Goal: Answer question/provide support: Share knowledge or assist other users

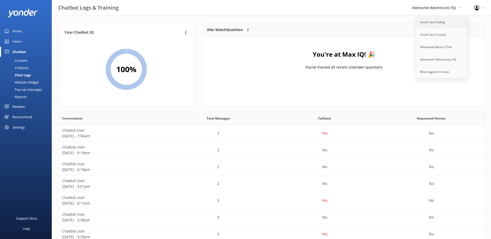
scroll to position [178, 423]
click at [440, 19] on link "South Sea Sailing" at bounding box center [442, 22] width 52 height 12
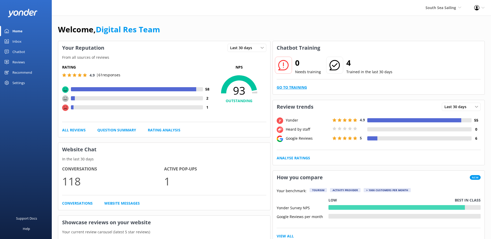
click at [300, 90] on link "Go to Training" at bounding box center [292, 88] width 30 height 6
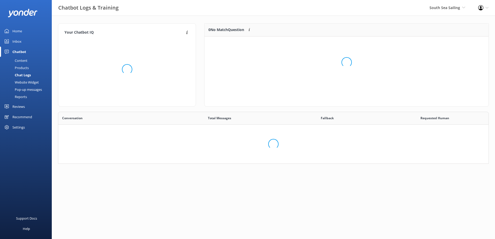
scroll to position [61, 277]
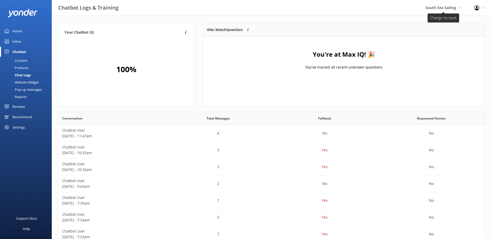
click at [436, 5] on span "South Sea Sailing" at bounding box center [441, 7] width 31 height 5
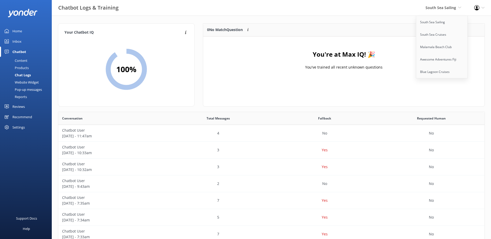
click at [18, 41] on div "Inbox" at bounding box center [16, 41] width 9 height 10
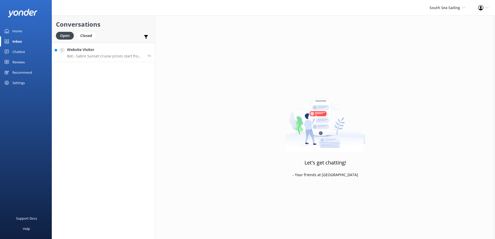
click at [109, 55] on p "Bot: - Sabre Sunset Cruise prices start from $149 per adult and $75 per child. …" at bounding box center [105, 56] width 76 height 5
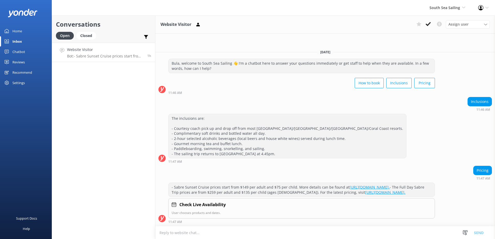
click at [390, 185] on link "https://www.southseasailingfiji.com/sabre-sunsets/." at bounding box center [370, 187] width 40 height 5
click at [376, 190] on link "https://www.southseasailingfiji.com/day-trip." at bounding box center [385, 192] width 40 height 5
click at [433, 25] on div "Assign user Sonya Alyssa Digital Res Team Miri Koroitamana Lavenia Adivou Ana R…" at bounding box center [452, 24] width 76 height 8
click at [431, 24] on icon at bounding box center [428, 23] width 5 height 5
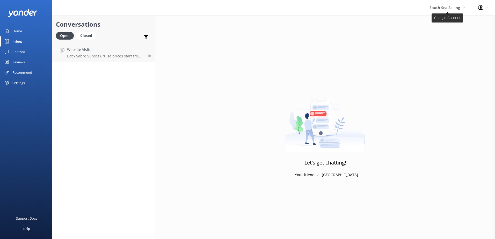
click at [448, 10] on span "South Sea Sailing" at bounding box center [445, 7] width 31 height 5
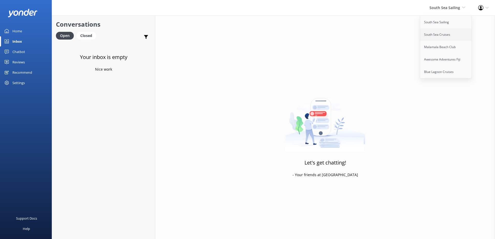
click at [439, 36] on link "South Sea Cruises" at bounding box center [446, 34] width 52 height 12
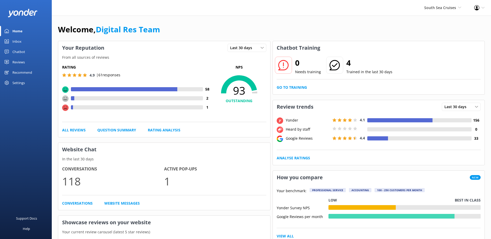
click at [18, 45] on div "Inbox" at bounding box center [16, 41] width 9 height 10
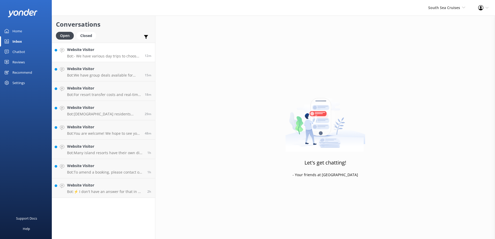
click at [104, 50] on h4 "Website Visitor" at bounding box center [104, 50] width 74 height 6
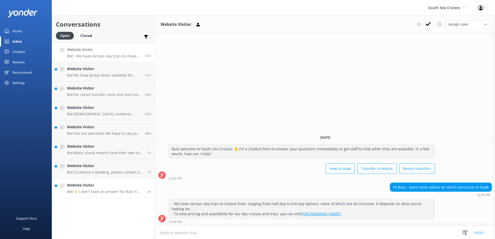
click at [108, 187] on h4 "Website Visitor" at bounding box center [105, 186] width 76 height 6
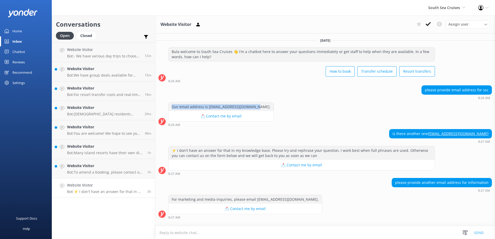
drag, startPoint x: 250, startPoint y: 107, endPoint x: 170, endPoint y: 109, distance: 79.8
click at [170, 109] on div "Our email address is reservations@ssc.com.fj." at bounding box center [221, 107] width 105 height 9
copy div "Our email address is reservations@ssc.com.fj."
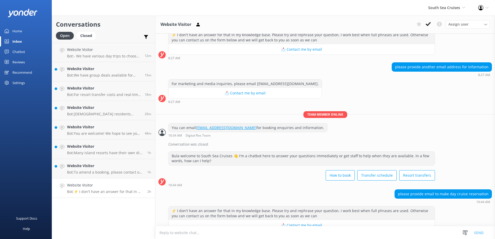
scroll to position [128, 0]
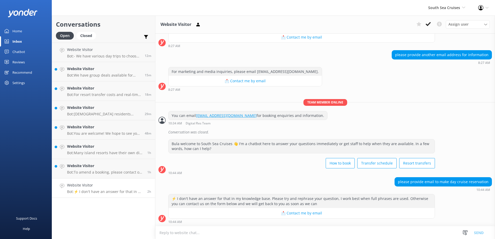
click at [271, 232] on textarea at bounding box center [325, 233] width 340 height 13
paste textarea "Our email address is reservations@ssc.com.fj."
drag, startPoint x: 309, startPoint y: 234, endPoint x: 88, endPoint y: 226, distance: 221.5
click at [88, 226] on div "Conversations Open Closed Important Converted Assigned to me Unassigned Website…" at bounding box center [273, 128] width 443 height 224
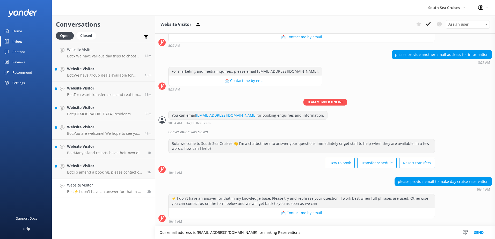
type textarea "Our email address is reservations@ssc.com.fj for making Reservations"
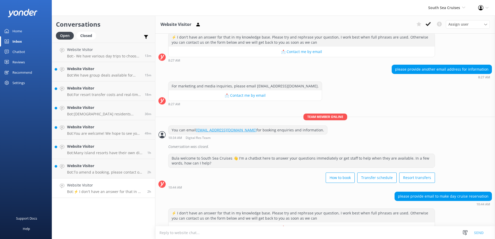
scroll to position [128, 0]
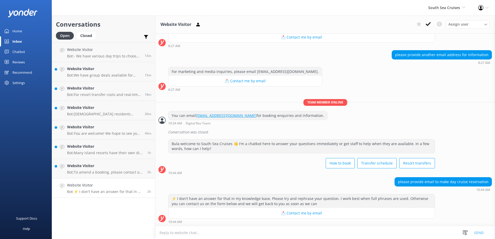
click at [294, 234] on textarea at bounding box center [325, 233] width 340 height 13
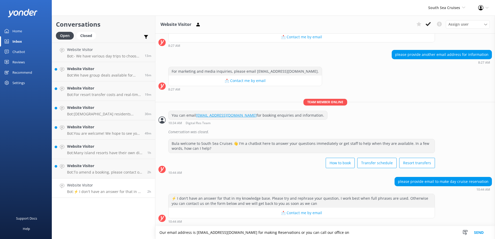
paste textarea "WhatsApp for Free (message or call) [GEOGRAPHIC_DATA] [PHONE_NUMBER] [GEOGRAPHI…"
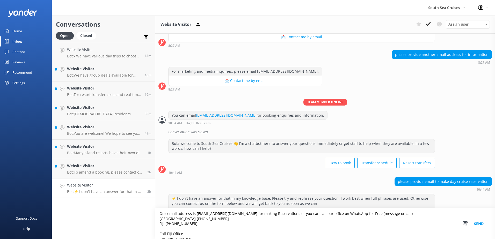
scroll to position [0, 0]
type textarea "Our email address is [EMAIL_ADDRESS][DOMAIN_NAME] for making Reservations or yo…"
click at [483, 222] on button "Send" at bounding box center [478, 223] width 19 height 31
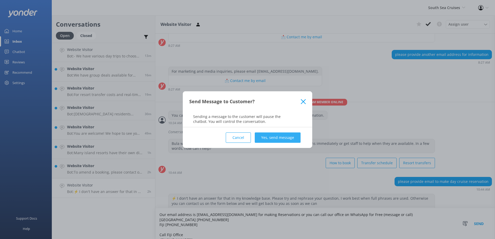
click at [293, 133] on button "Yes, send message" at bounding box center [278, 138] width 46 height 10
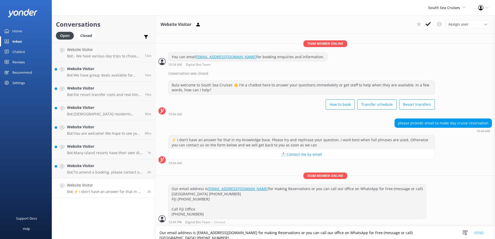
scroll to position [187, 0]
click at [427, 23] on icon at bounding box center [428, 23] width 5 height 5
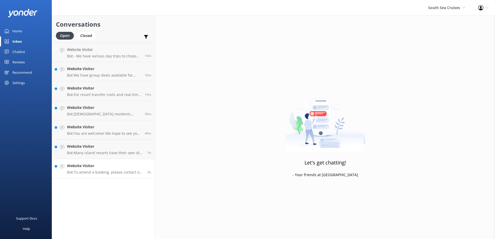
click at [128, 171] on p "Bot: To amend a booking, please contact our reservations team who will guide yo…" at bounding box center [105, 172] width 76 height 5
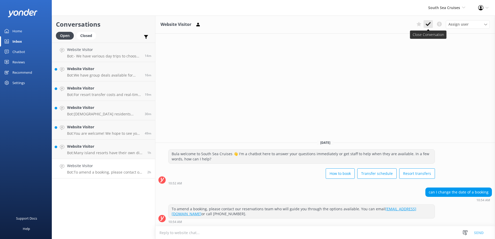
click at [429, 24] on use at bounding box center [428, 24] width 5 height 4
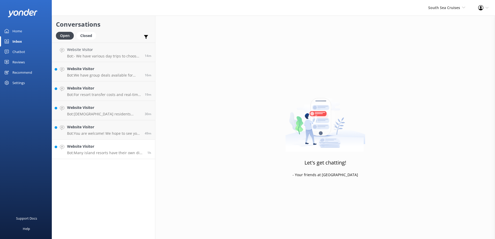
click at [95, 149] on h4 "Website Visitor" at bounding box center [105, 147] width 76 height 6
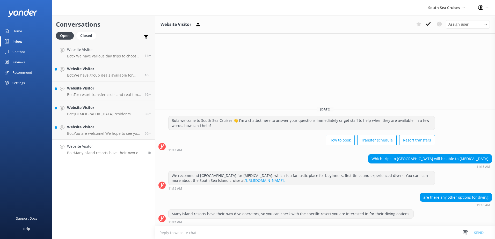
click at [349, 235] on textarea at bounding box center [325, 233] width 340 height 13
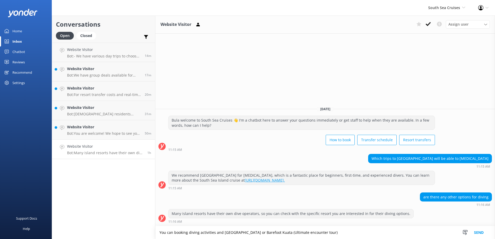
type textarea "You can booking diving activities and South Sea Island or Barefoot Kuata (Ultim…"
click at [360, 224] on div "Many island resorts have their own dive operators, so you can check with the sp…" at bounding box center [325, 217] width 340 height 17
click at [361, 226] on div "Many island resorts have their own dive operators, so you can check with the sp…" at bounding box center [325, 217] width 340 height 17
click at [366, 231] on textarea "You can booking diving activities and South Sea Island or Barefoot Kuata (Ultim…" at bounding box center [325, 232] width 340 height 13
click at [485, 232] on button "Send" at bounding box center [478, 232] width 19 height 13
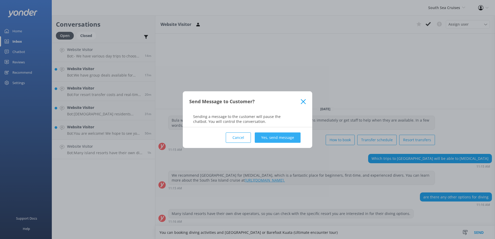
click at [287, 139] on button "Yes, send message" at bounding box center [278, 138] width 46 height 10
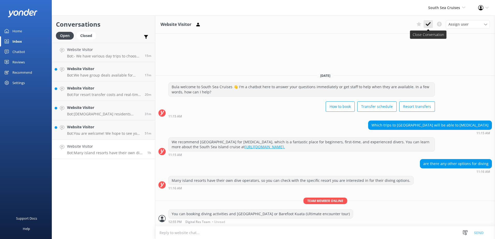
click at [426, 23] on icon at bounding box center [428, 23] width 5 height 5
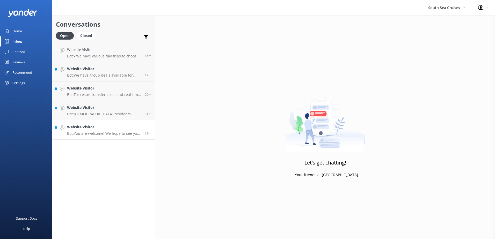
click at [105, 129] on h4 "Website Visitor" at bounding box center [104, 127] width 74 height 6
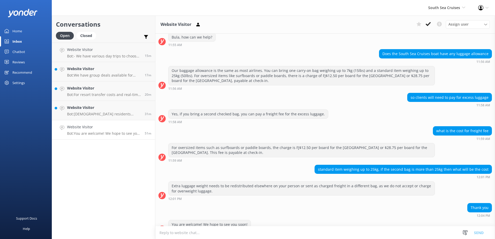
scroll to position [80, 0]
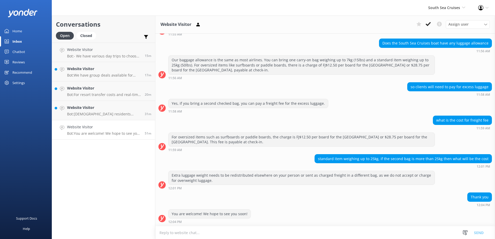
click at [296, 231] on textarea at bounding box center [325, 233] width 340 height 13
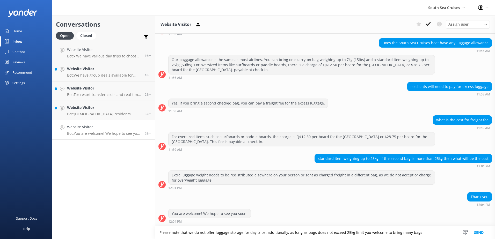
type textarea "Please note that we do not offer luggage storage for day trips. additionally, a…"
drag, startPoint x: 472, startPoint y: 227, endPoint x: 483, endPoint y: 232, distance: 11.9
click at [483, 232] on button "Send" at bounding box center [478, 232] width 19 height 13
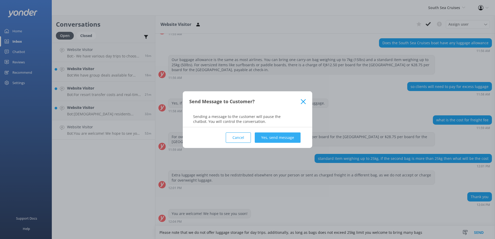
click at [280, 135] on button "Yes, send message" at bounding box center [278, 138] width 46 height 10
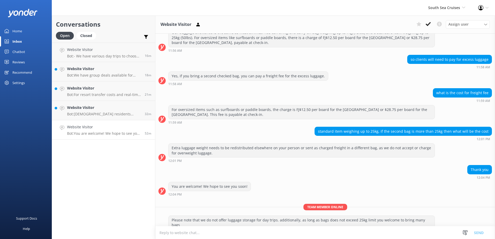
scroll to position [114, 0]
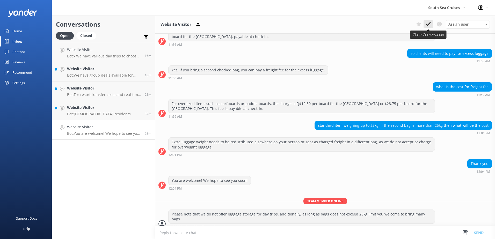
click at [428, 24] on icon at bounding box center [428, 23] width 5 height 5
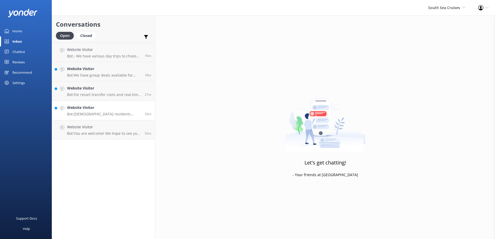
click at [127, 108] on h4 "Website Visitor" at bounding box center [104, 108] width 74 height 6
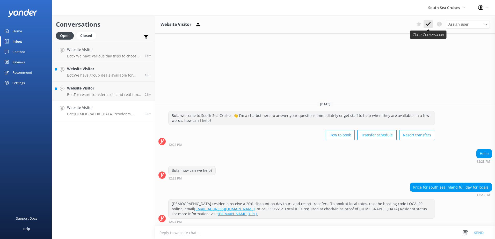
click at [429, 22] on icon at bounding box center [428, 23] width 5 height 5
click at [116, 100] on link "Website Visitor Bot: For resort transfer costs and real-time availability to Na…" at bounding box center [103, 91] width 103 height 19
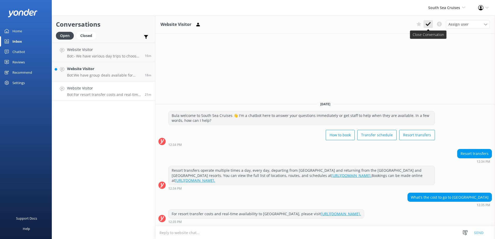
click at [428, 25] on use at bounding box center [428, 24] width 5 height 4
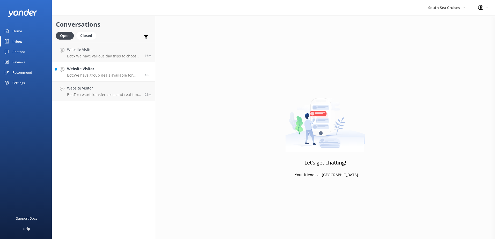
click at [123, 72] on h4 "Website Visitor" at bounding box center [104, 69] width 74 height 6
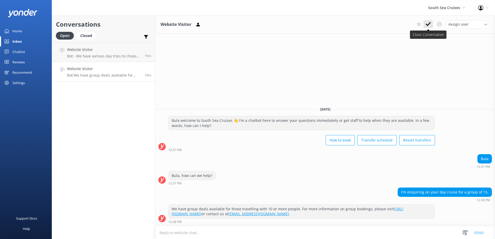
click at [427, 26] on use at bounding box center [428, 24] width 5 height 4
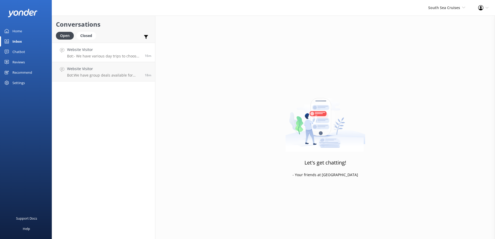
click at [127, 55] on p "Bot: - We have various day trips to choose from, ranging from half-day to full-…" at bounding box center [104, 56] width 74 height 5
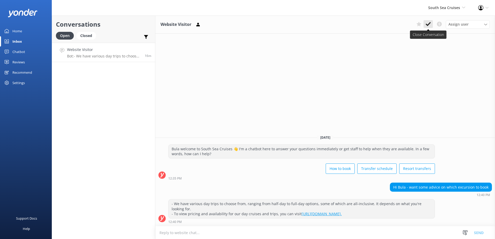
click at [427, 23] on icon at bounding box center [428, 23] width 5 height 5
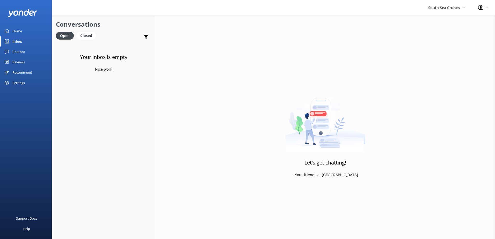
click at [28, 49] on link "Chatbot" at bounding box center [26, 52] width 52 height 10
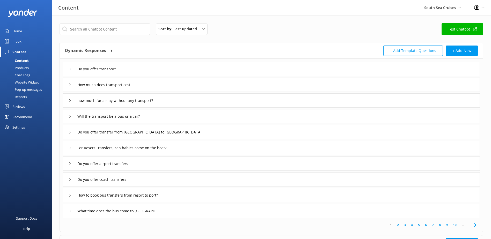
click at [23, 42] on link "Inbox" at bounding box center [26, 41] width 52 height 10
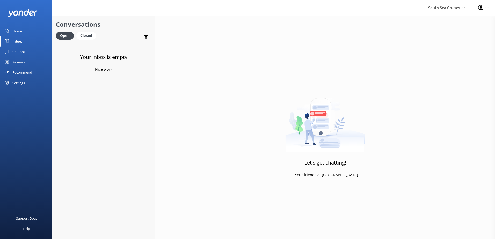
click at [21, 46] on div "Home Inbox Chatbot Content Products Chat Logs Website Widget Pop-up messages Re…" at bounding box center [26, 57] width 52 height 62
click at [23, 49] on div "Chatbot" at bounding box center [18, 52] width 13 height 10
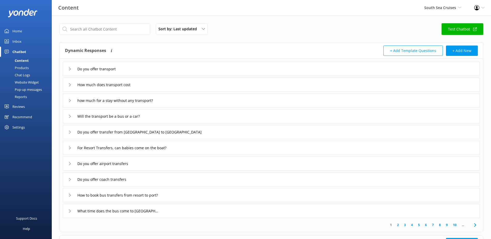
click at [26, 73] on div "Chat Logs" at bounding box center [16, 74] width 27 height 7
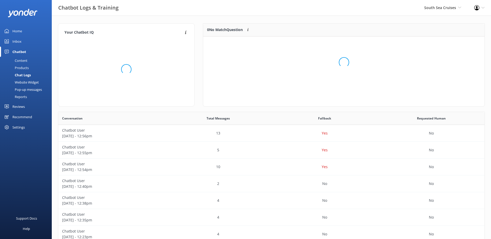
scroll to position [22, 277]
click at [448, 41] on button "Ignore" at bounding box center [448, 43] width 19 height 8
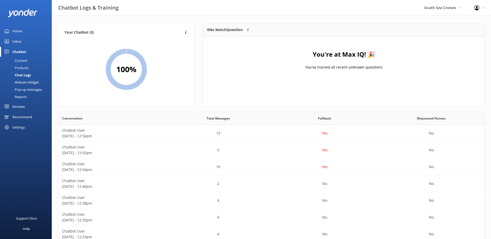
click at [424, 6] on div "South Sea Cruises South Sea Sailing South Sea Cruises Malamala Beach Club Aweso…" at bounding box center [443, 8] width 50 height 16
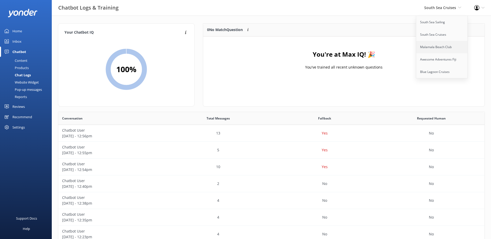
click at [439, 46] on link "Malamala Beach Club" at bounding box center [442, 47] width 52 height 12
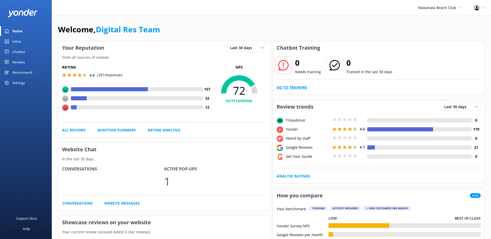
click at [296, 87] on link "Go to Training" at bounding box center [292, 88] width 30 height 6
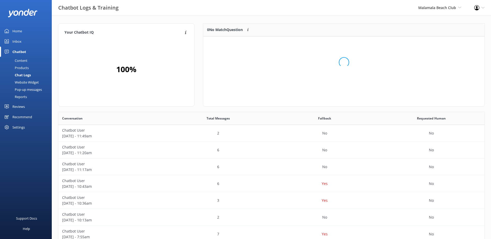
scroll to position [35, 277]
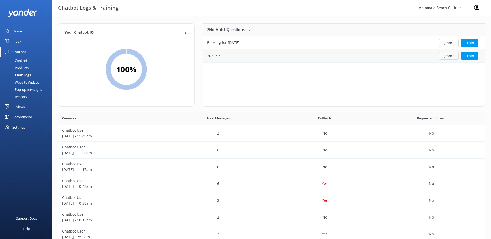
click at [454, 55] on button "Ignore" at bounding box center [448, 56] width 19 height 8
click at [443, 43] on button "Ignore" at bounding box center [448, 43] width 19 height 8
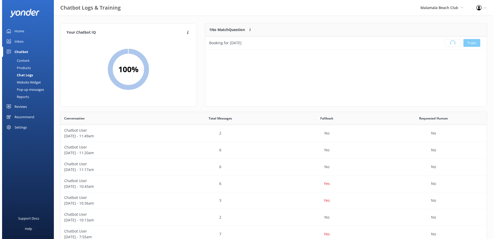
scroll to position [61, 277]
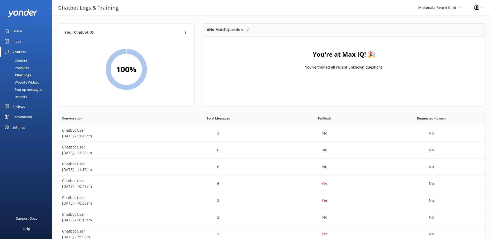
click at [14, 39] on div "Inbox" at bounding box center [16, 41] width 9 height 10
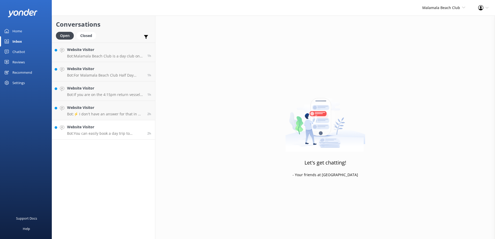
click at [112, 128] on h4 "Website Visitor" at bounding box center [105, 127] width 76 height 6
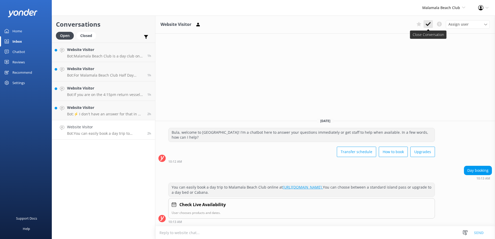
click at [425, 27] on button at bounding box center [428, 24] width 9 height 8
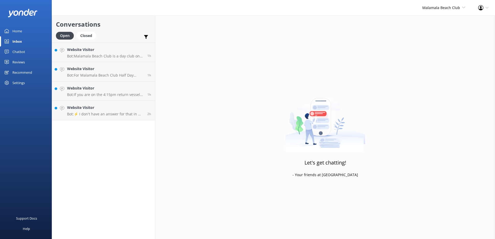
click at [114, 121] on div "Conversations Open Closed Important Converted Assigned to me Unassigned Website…" at bounding box center [104, 128] width 104 height 224
click at [119, 116] on p "Bot: ⚡ I don't have an answer for that in my knowledge base. Please try and rep…" at bounding box center [105, 114] width 76 height 5
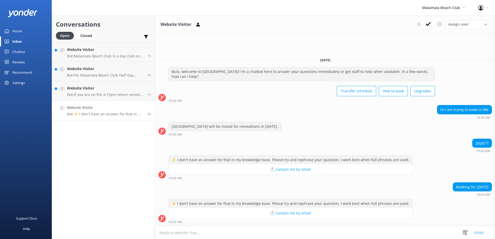
click at [408, 232] on textarea at bounding box center [325, 233] width 340 height 13
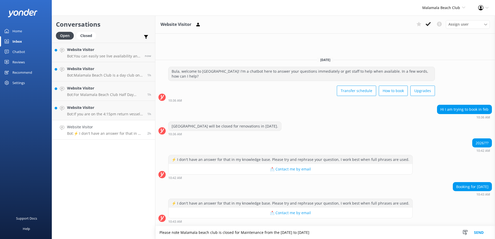
click at [369, 234] on textarea "Please note Malamala beach club is closed for Maintenance from the 2nd of Febru…" at bounding box center [325, 232] width 340 height 13
click at [286, 235] on textarea "Please note Malamala beach club is closed for Maintenance from the 2nd of Febru…" at bounding box center [325, 232] width 340 height 13
click at [287, 232] on textarea "Please note Malamala beach club is closed for Maintenance from the 2nd of Febru…" at bounding box center [325, 232] width 340 height 13
click at [326, 235] on textarea "Please note Malamala beach club is closed for Maintenance from the 2nd February…" at bounding box center [325, 232] width 340 height 13
click at [352, 234] on textarea "Please note Malamala beach club is closed for Maintenance from the 2nd February…" at bounding box center [325, 232] width 340 height 13
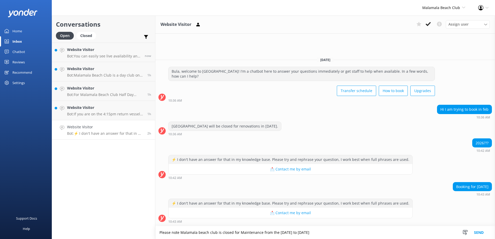
click at [364, 233] on textarea "Please note Malamala beach club is closed for Maintenance from the 2nd February…" at bounding box center [325, 232] width 340 height 13
type textarea "Please note Malamala beach club is closed for Maintenance from the 2nd February…"
click at [481, 232] on button "Send" at bounding box center [478, 232] width 19 height 13
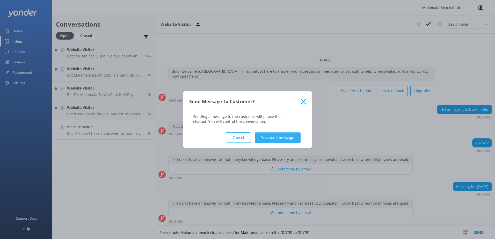
click at [278, 140] on button "Yes, send message" at bounding box center [278, 138] width 46 height 10
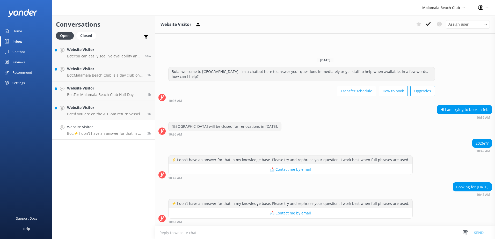
scroll to position [14, 0]
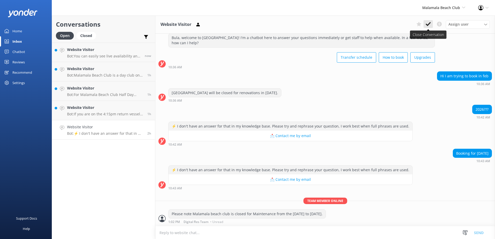
click at [426, 24] on use at bounding box center [428, 24] width 5 height 4
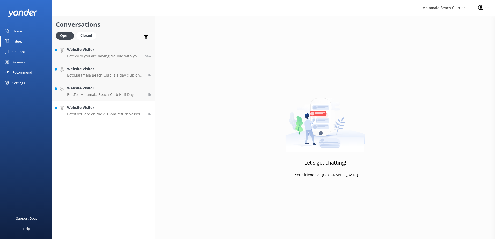
click at [122, 114] on p "Bot: If you are on the 4:15pm return vessel, you will get to Port Denarau aroun…" at bounding box center [105, 114] width 76 height 5
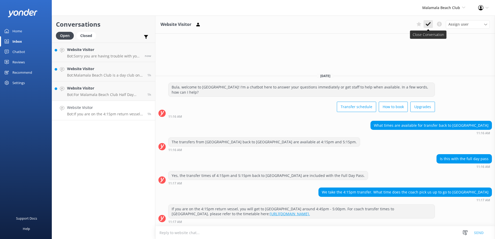
click at [429, 23] on use at bounding box center [428, 24] width 5 height 4
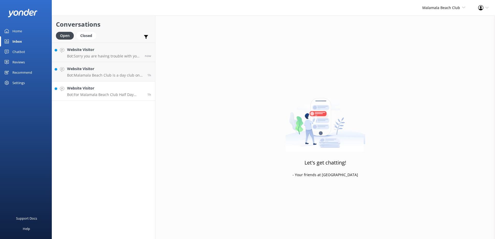
click at [132, 96] on p "Bot: For Malamala Beach Club Half Day Rates, please visit: https://www.malamala…" at bounding box center [105, 94] width 76 height 5
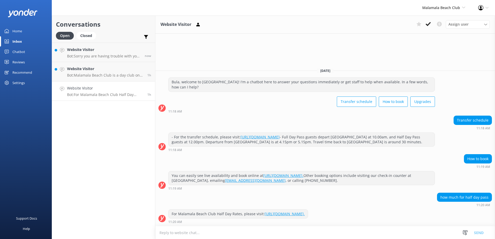
click at [305, 214] on link "https://www.malamalabeachclub.com/price." at bounding box center [285, 214] width 40 height 5
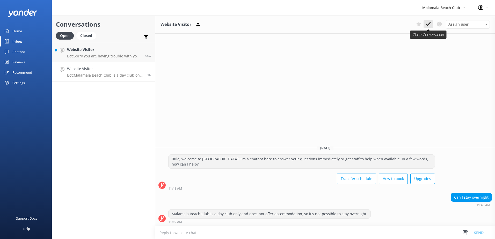
click at [429, 24] on use at bounding box center [428, 24] width 5 height 4
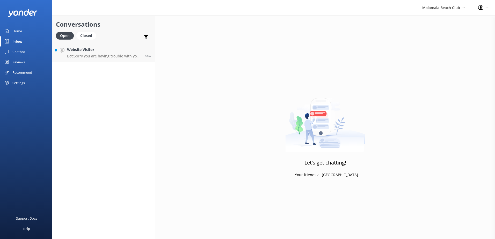
click at [119, 62] on div "Conversations Open Closed Important Converted Assigned to me Unassigned Website…" at bounding box center [104, 128] width 104 height 224
click at [122, 59] on link "Website Visitor Bot: Sorry you are having trouble with your booking. If the onl…" at bounding box center [103, 52] width 103 height 19
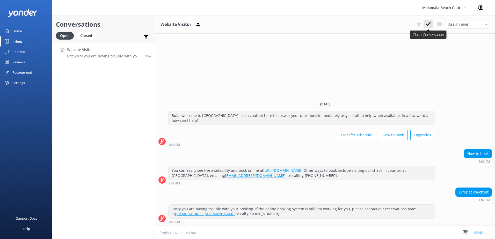
click at [431, 20] on button at bounding box center [428, 24] width 9 height 8
click at [438, 13] on div "Malamala Beach Club South Sea Sailing South Sea Cruises Malamala Beach Club Awe…" at bounding box center [444, 8] width 56 height 16
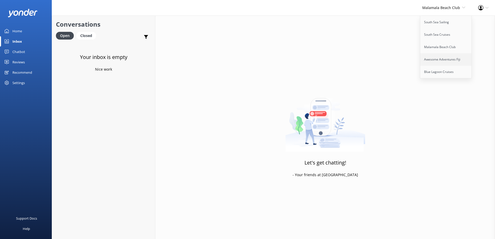
click at [437, 61] on link "Awesome Adventures Fiji" at bounding box center [446, 59] width 52 height 12
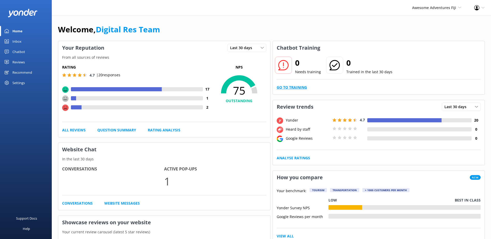
click at [302, 90] on link "Go to Training" at bounding box center [292, 88] width 30 height 6
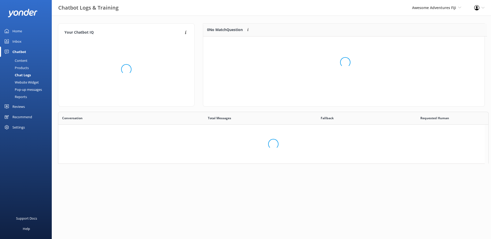
scroll to position [4, 4]
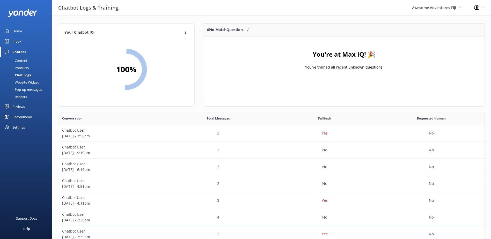
click at [25, 45] on link "Inbox" at bounding box center [26, 41] width 52 height 10
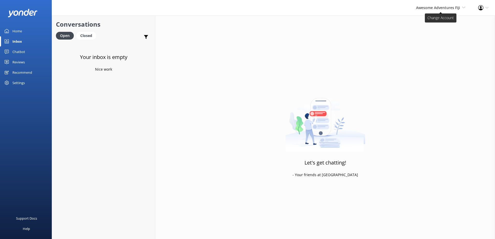
click at [428, 5] on span "Awesome Adventures Fiji" at bounding box center [438, 7] width 44 height 5
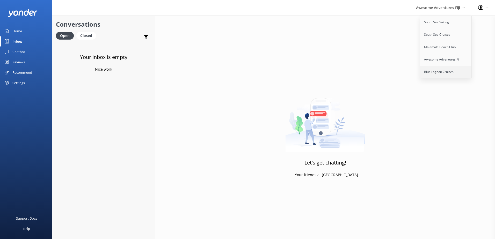
click at [434, 70] on link "Blue Lagoon Cruises" at bounding box center [446, 72] width 52 height 12
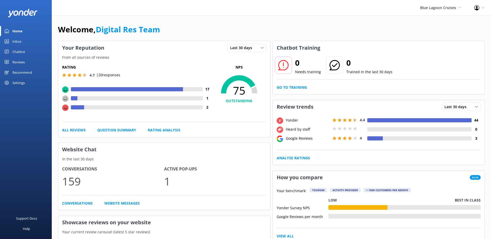
click at [297, 91] on div "0 Needs training 0 Trained in the last 30 days Go to Training" at bounding box center [379, 75] width 212 height 40
drag, startPoint x: 297, startPoint y: 91, endPoint x: 296, endPoint y: 87, distance: 3.4
click at [296, 87] on link "Go to Training" at bounding box center [292, 88] width 30 height 6
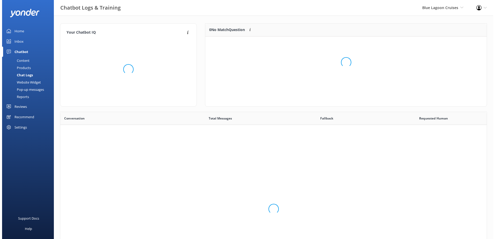
scroll to position [178, 423]
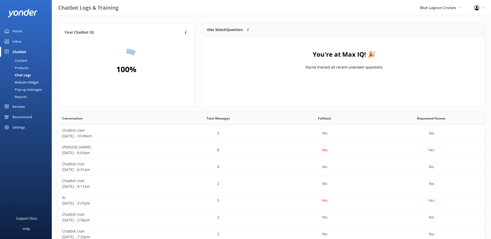
click at [30, 45] on link "Inbox" at bounding box center [26, 41] width 52 height 10
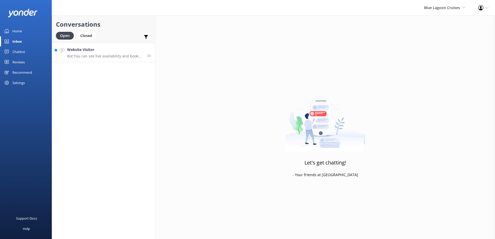
click at [114, 57] on p "Bot: You can see live availability and book your Wanderer Cruise online at http…" at bounding box center [105, 56] width 76 height 5
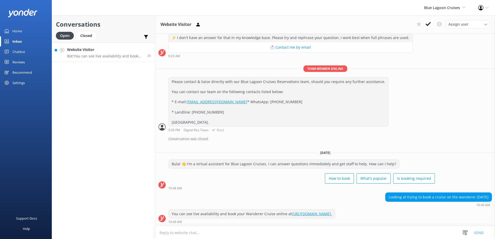
scroll to position [79, 0]
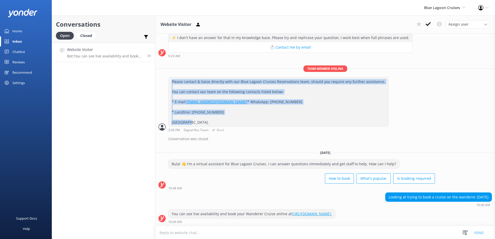
drag, startPoint x: 232, startPoint y: 116, endPoint x: 171, endPoint y: 67, distance: 77.9
click at [171, 77] on div "Please contact & liaise directly with our Blue Lagoon Cruises Reservations team…" at bounding box center [279, 101] width 220 height 49
copy div "Please contact & liaise directly with our Blue Lagoon Cruises Reservations team…"
click at [426, 23] on icon at bounding box center [428, 23] width 5 height 5
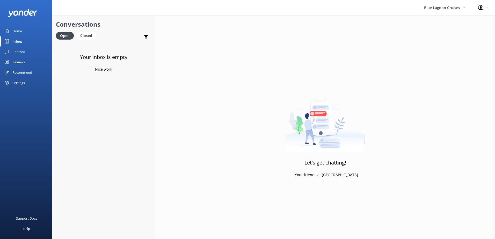
click at [467, 98] on div "Let's get chatting! - Your friends at Yonder" at bounding box center [325, 135] width 340 height 239
